Goal: Check status: Check status

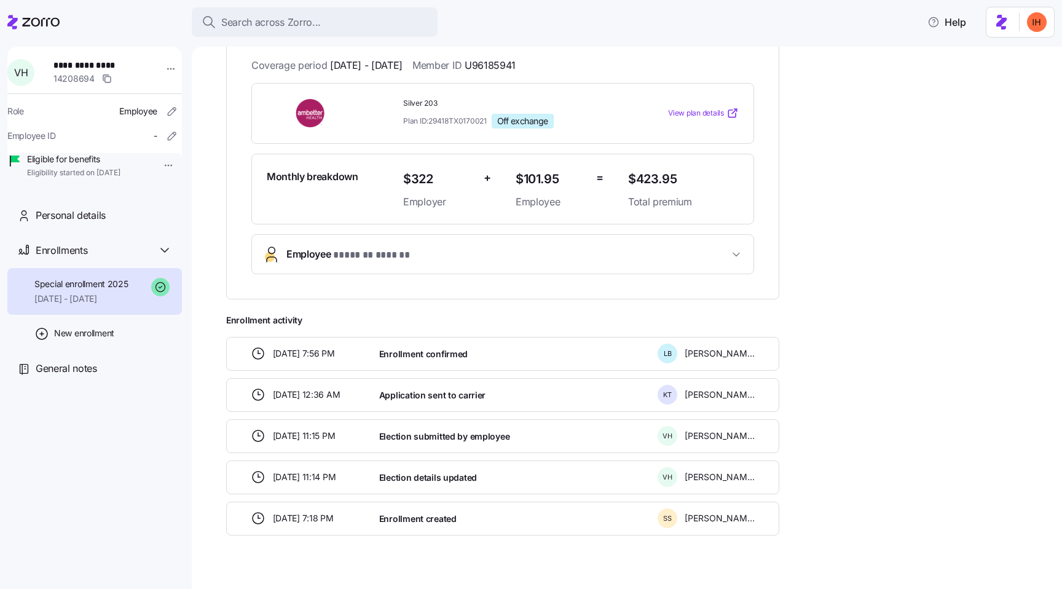
scroll to position [269, 0]
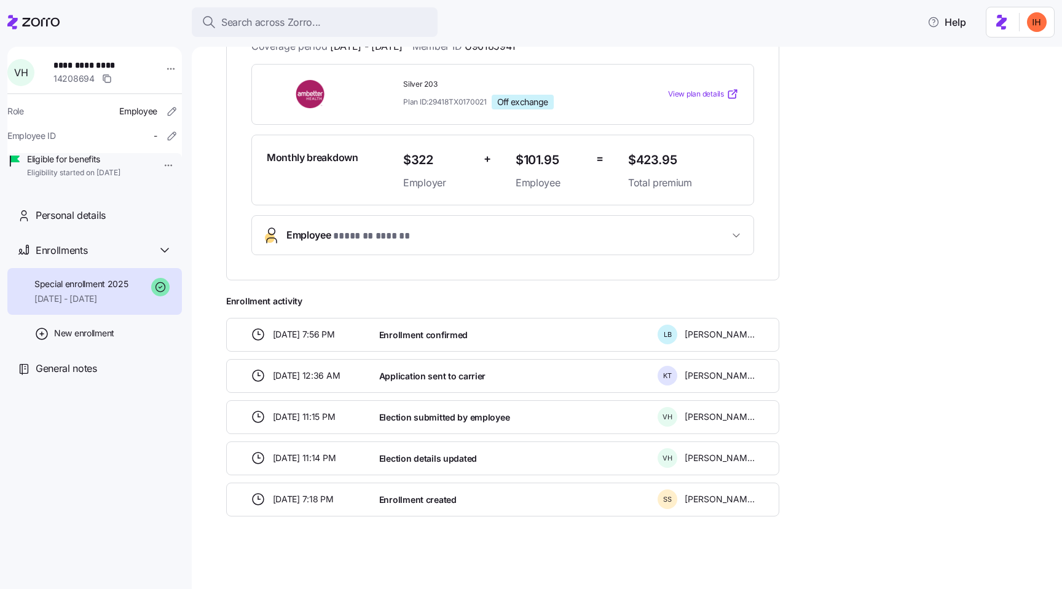
click at [409, 373] on span "Application sent to carrier" at bounding box center [432, 376] width 106 height 12
click at [397, 337] on span "Enrollment confirmed" at bounding box center [423, 335] width 89 height 12
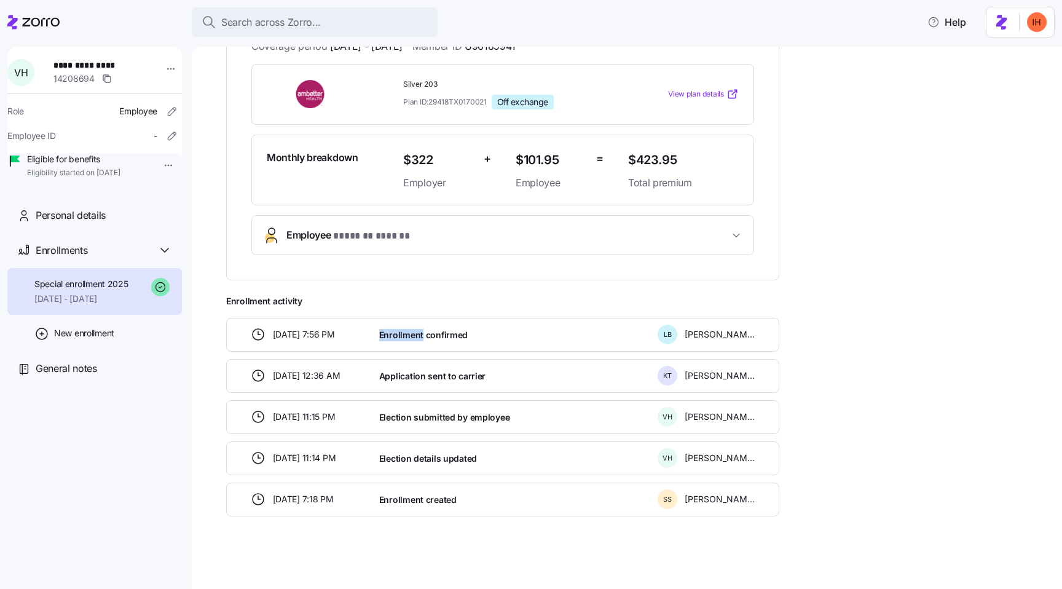
click at [397, 337] on span "Enrollment confirmed" at bounding box center [423, 335] width 89 height 12
click at [417, 334] on span "Enrollment confirmed" at bounding box center [423, 335] width 89 height 12
